Goal: Task Accomplishment & Management: Use online tool/utility

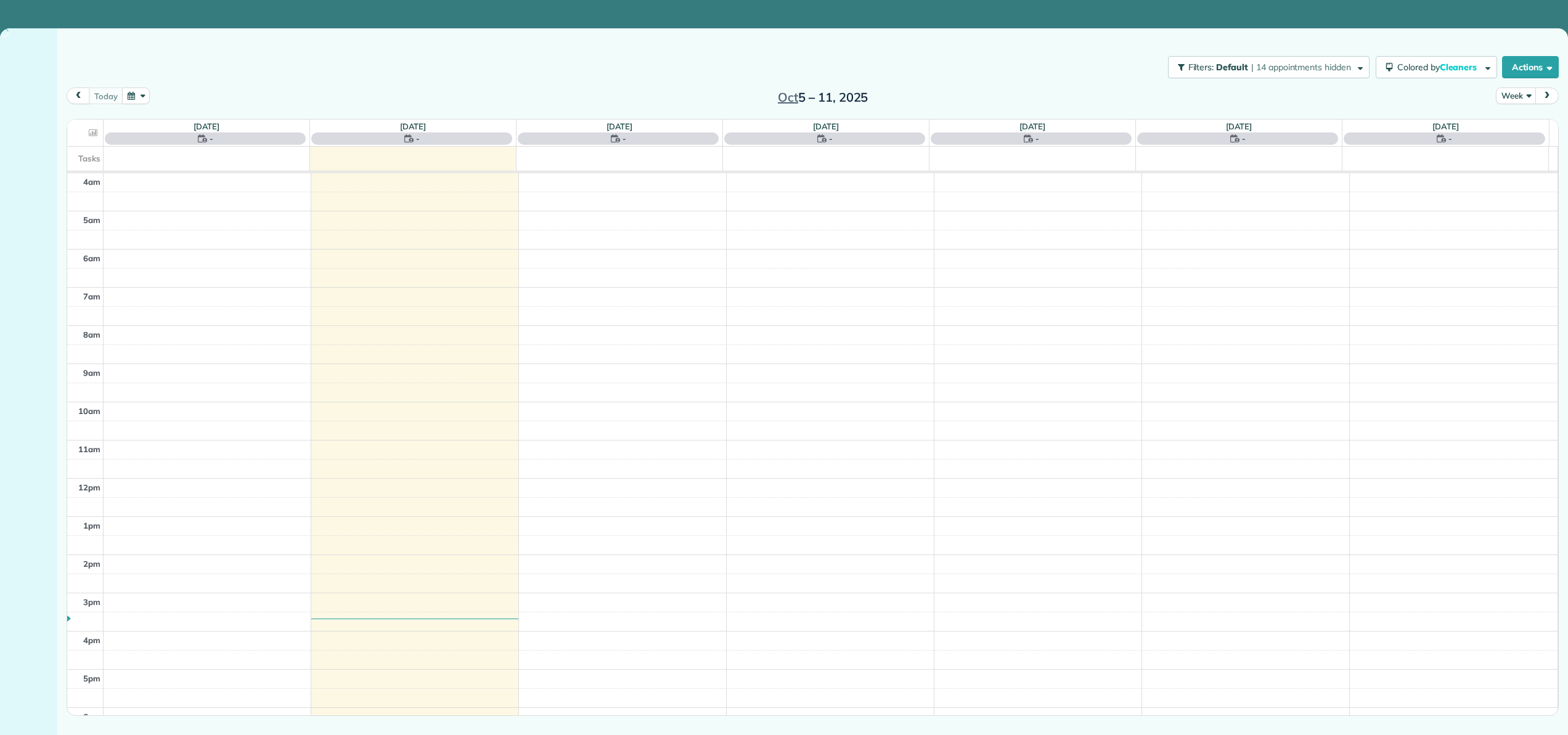
scroll to position [115, 0]
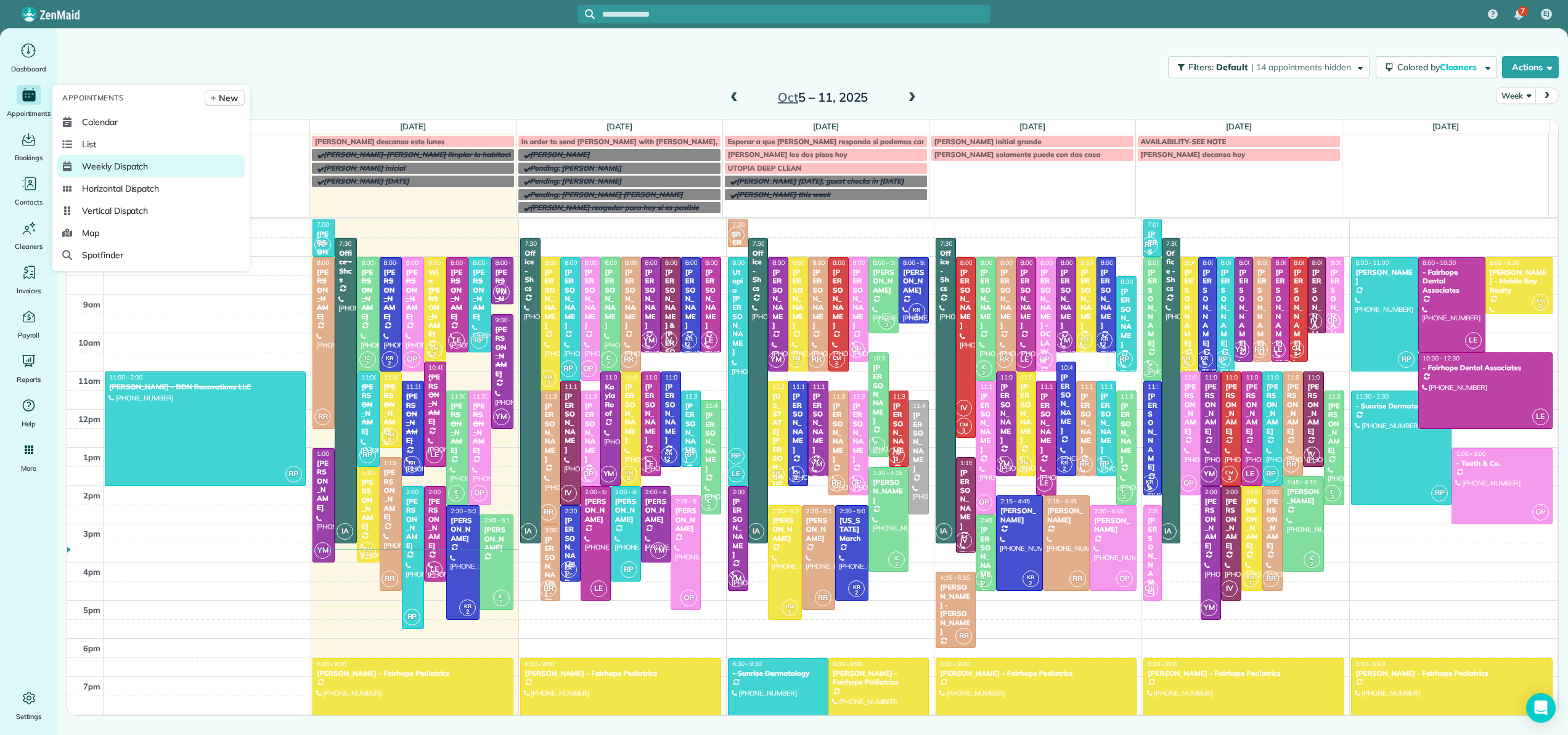
click at [95, 162] on span "Weekly Dispatch" at bounding box center [115, 166] width 66 height 12
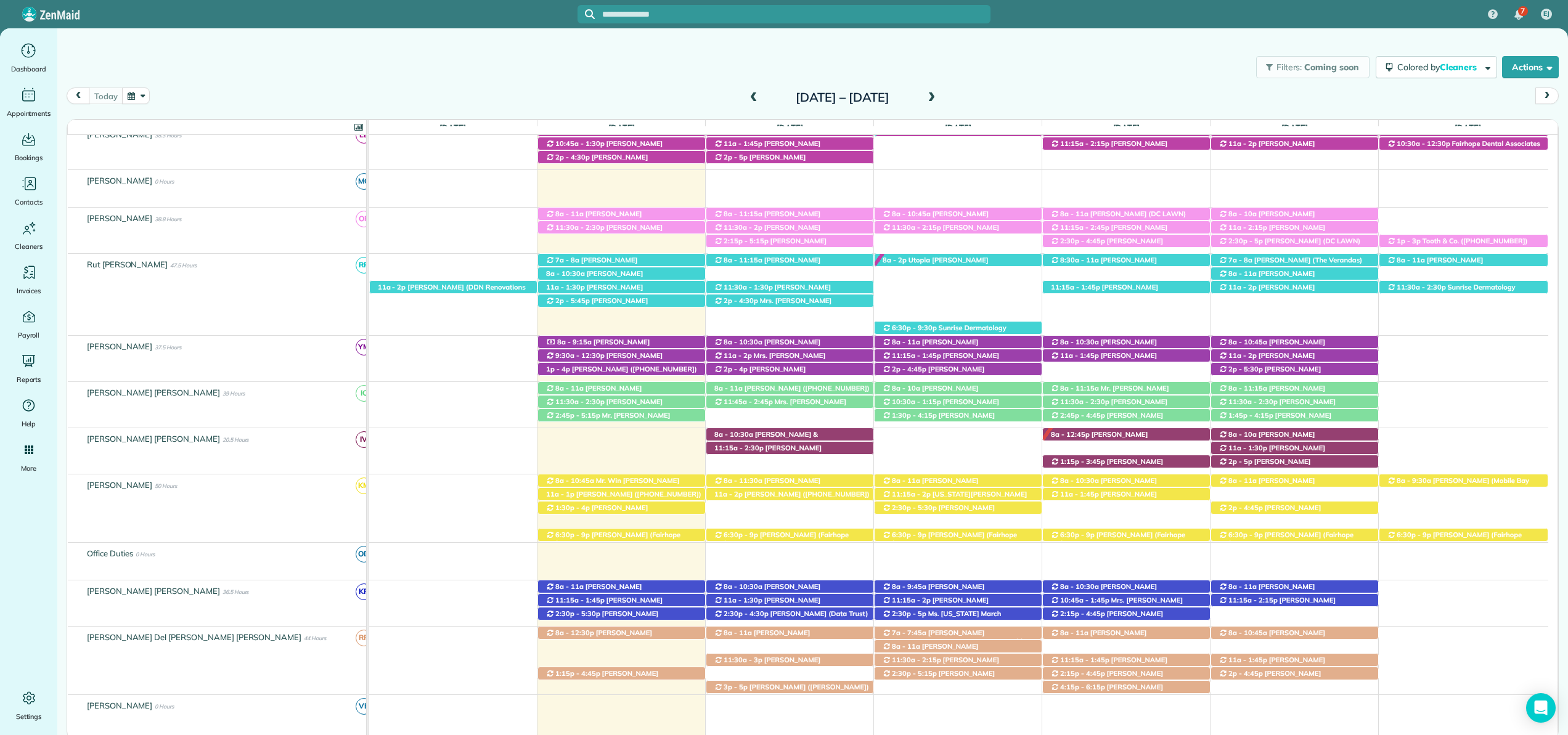
scroll to position [239, 0]
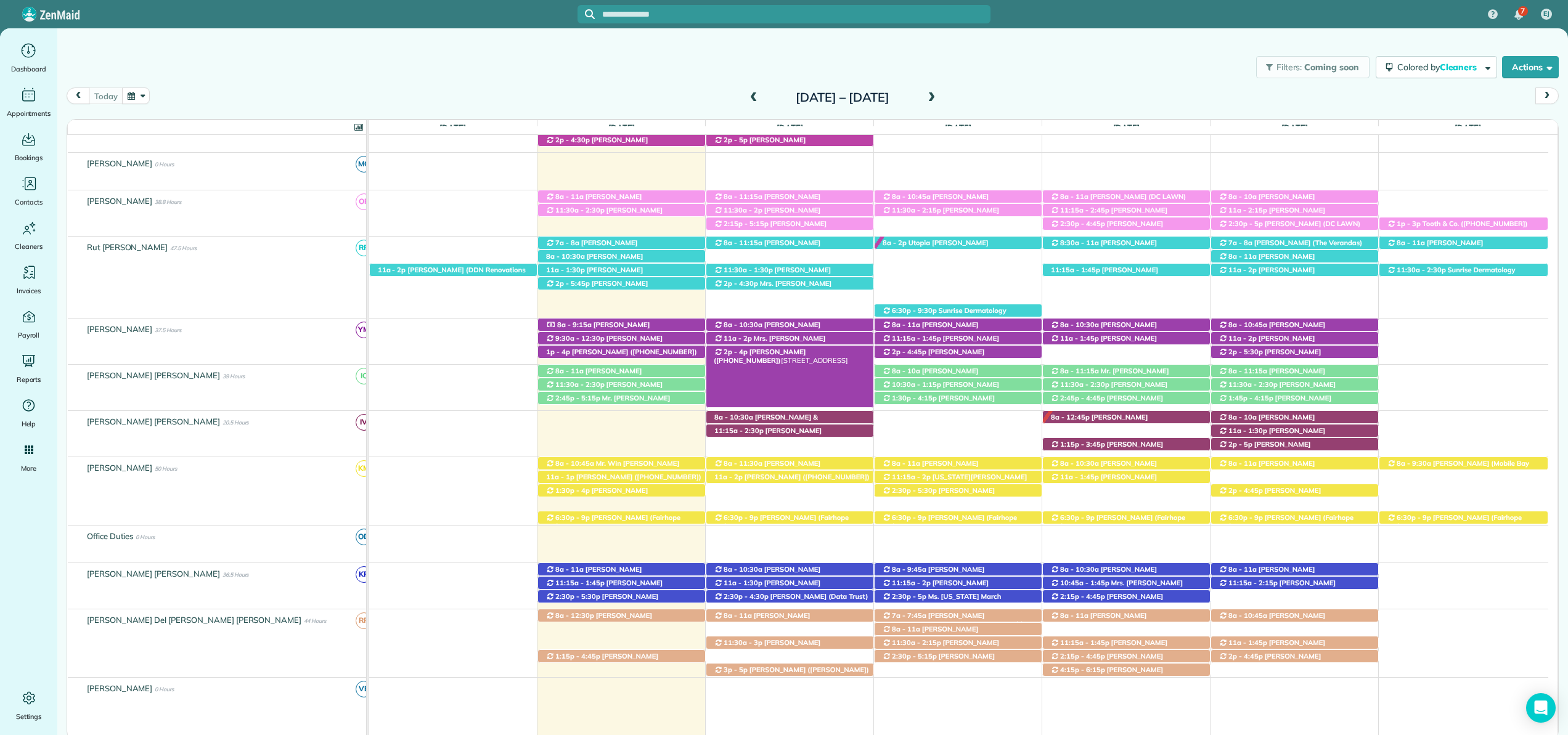
click at [772, 352] on span "[PERSON_NAME] ([PHONE_NUMBER])" at bounding box center [760, 356] width 92 height 17
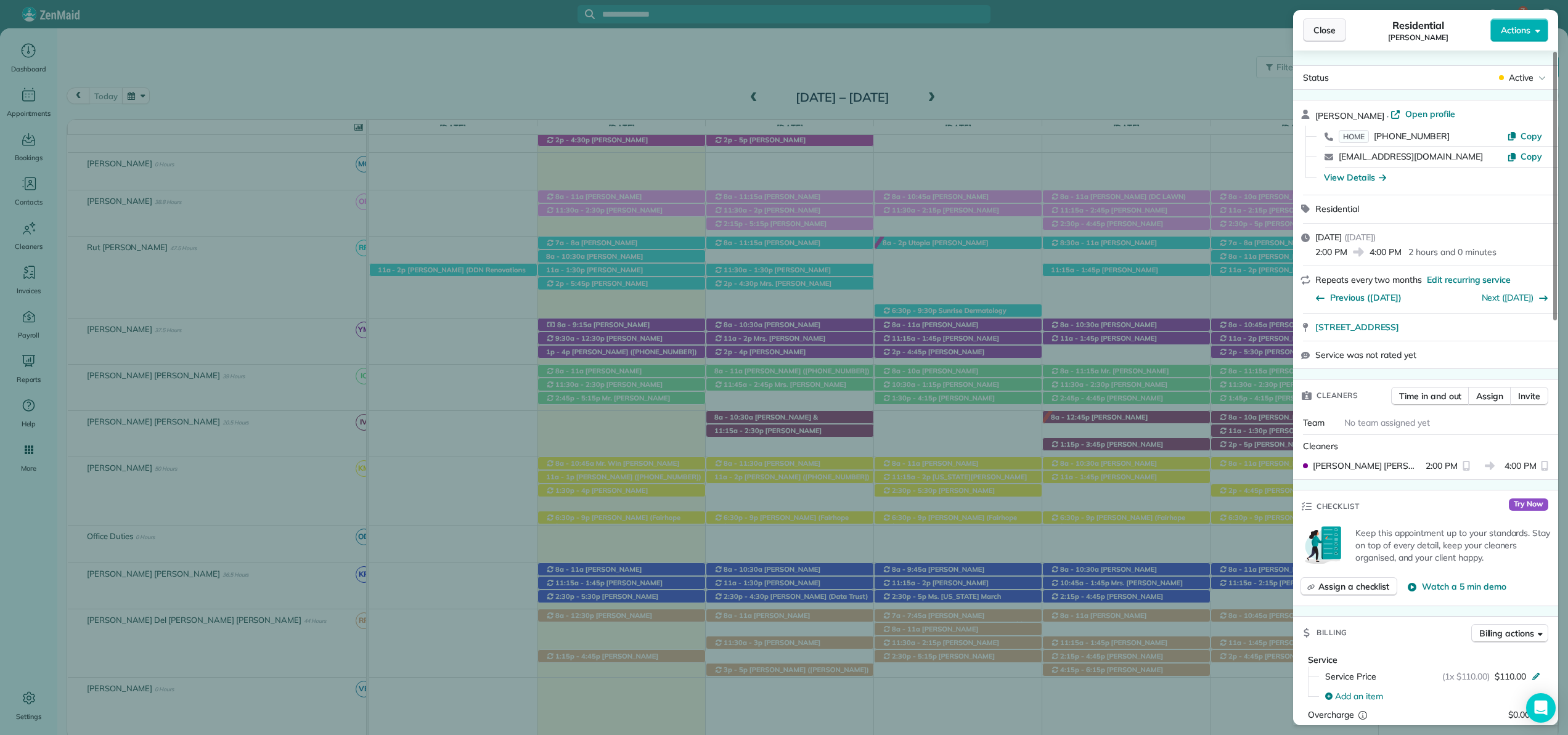
click at [1338, 26] on button "Close" at bounding box center [1325, 30] width 43 height 24
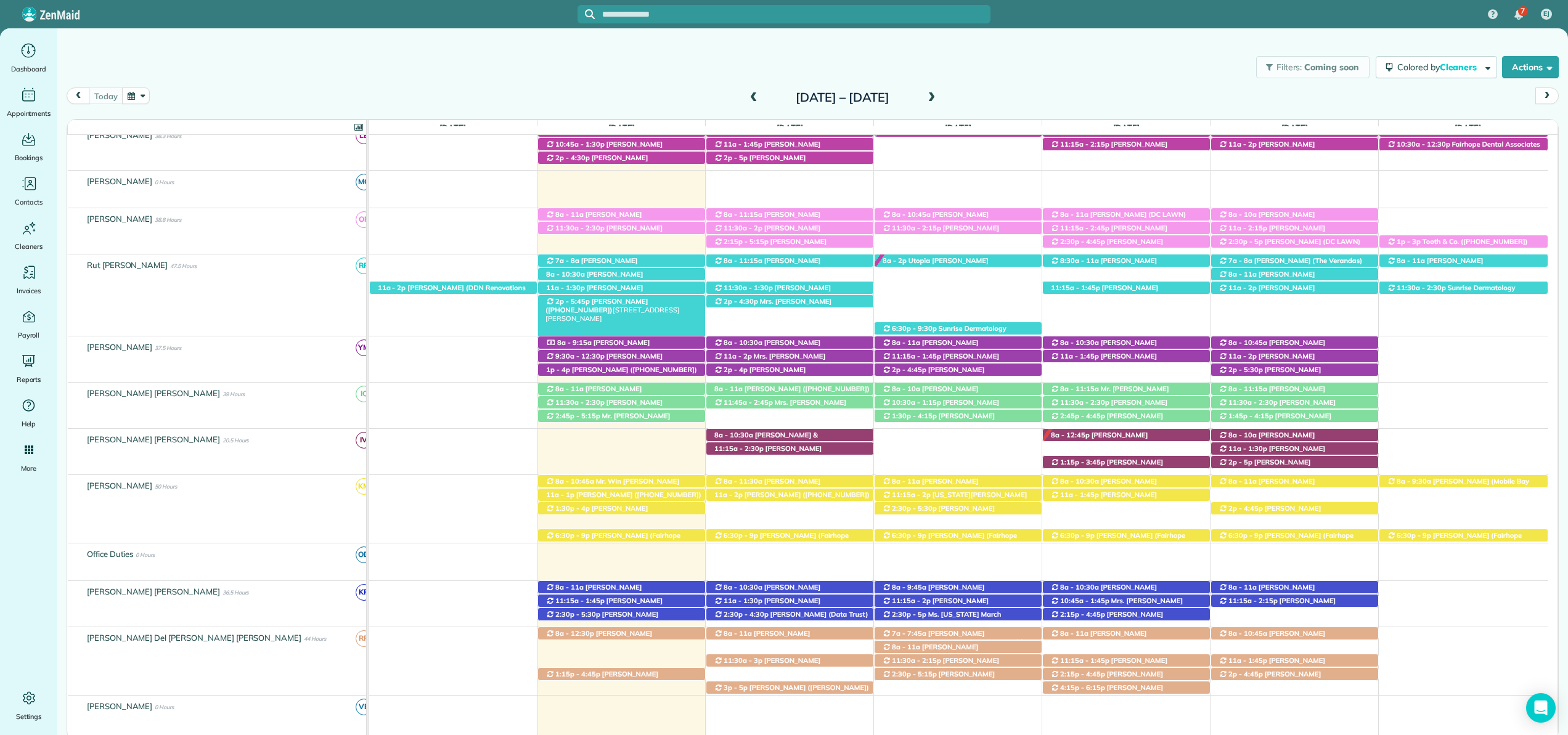
scroll to position [43, 0]
